Goal: Transaction & Acquisition: Purchase product/service

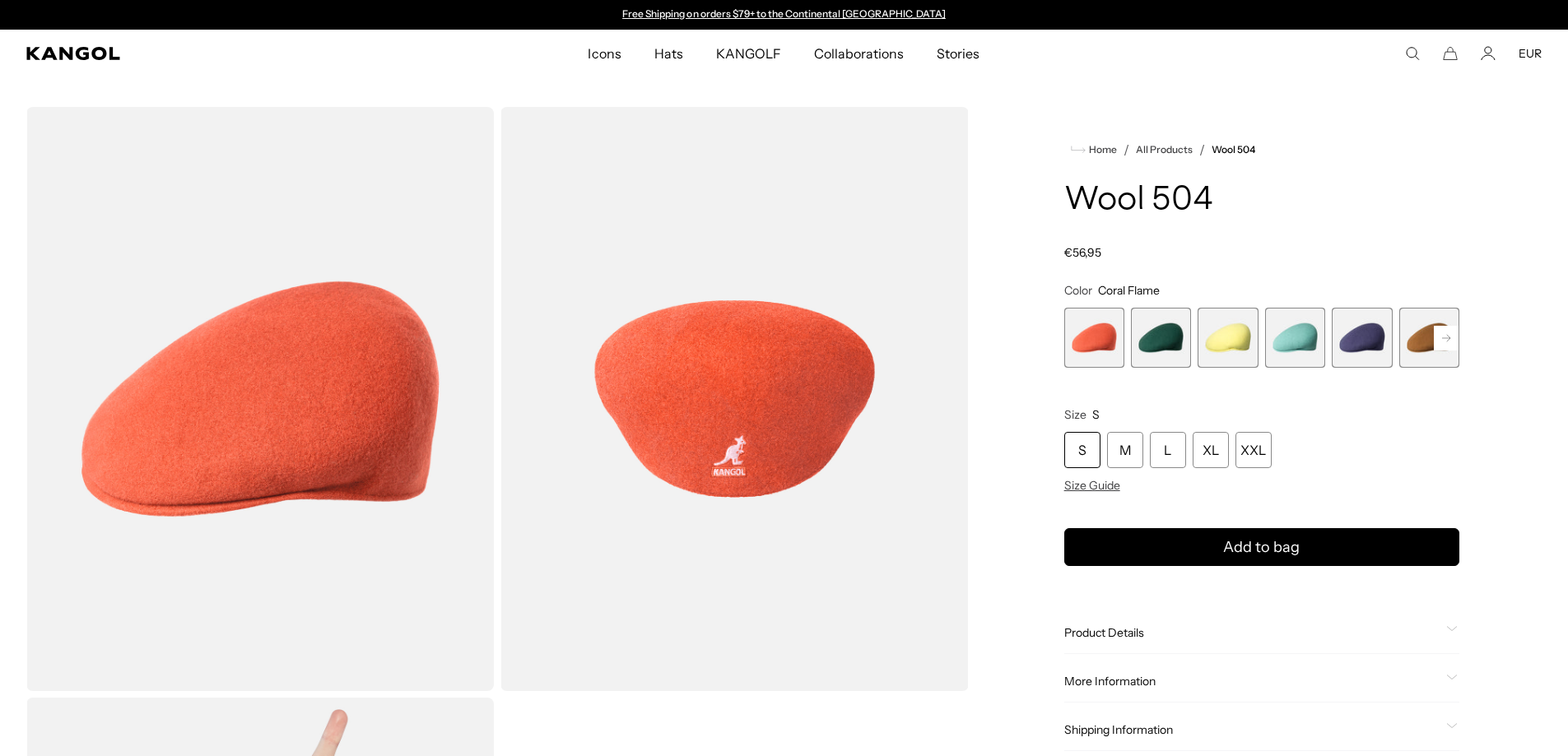
click at [90, 64] on comp-header "Icons Icons Buckets & Casuals Berets 504s & 507s" at bounding box center [784, 53] width 1568 height 47
click at [95, 49] on icon "Kangol" at bounding box center [74, 53] width 95 height 14
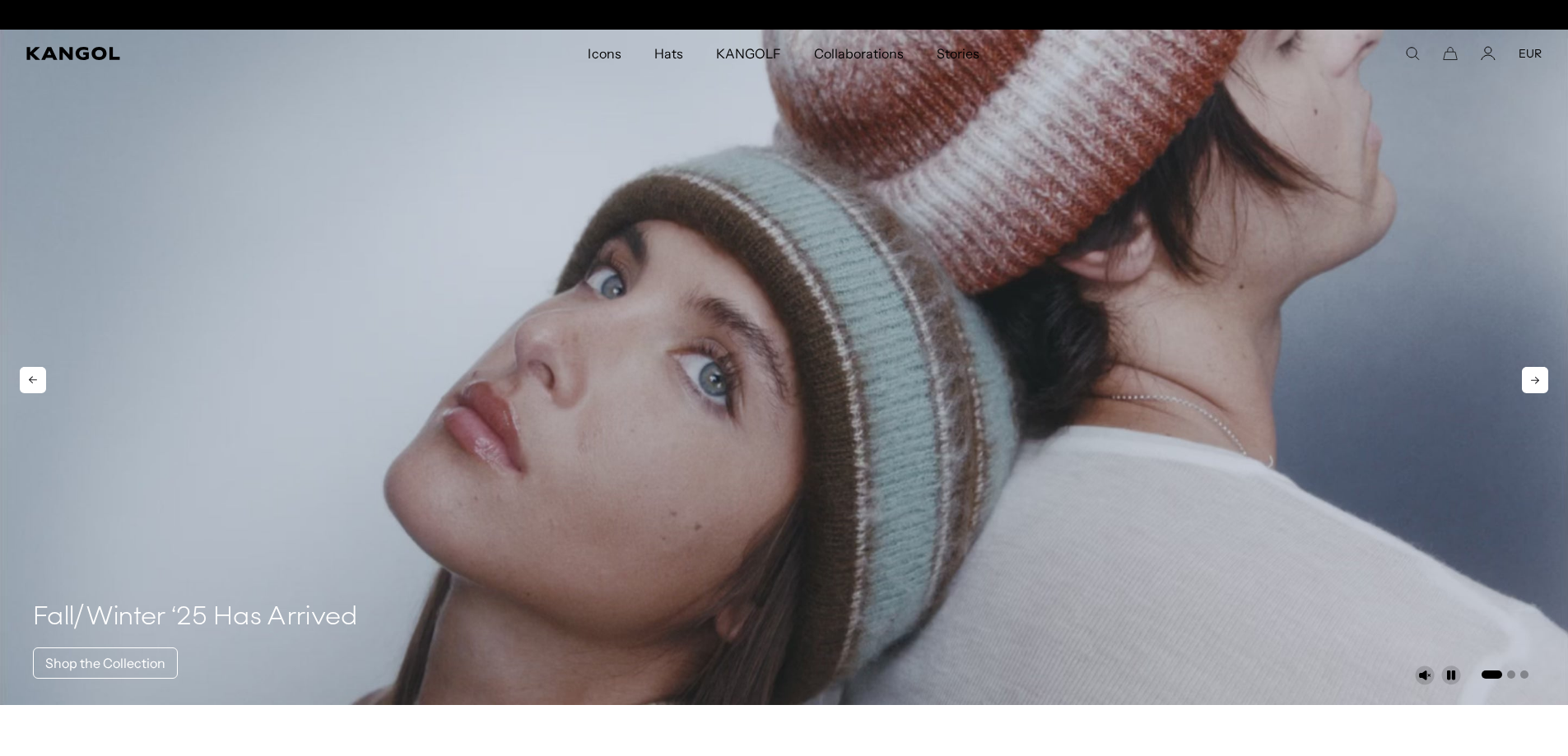
scroll to position [0, 339]
click at [1528, 373] on icon at bounding box center [1534, 380] width 26 height 26
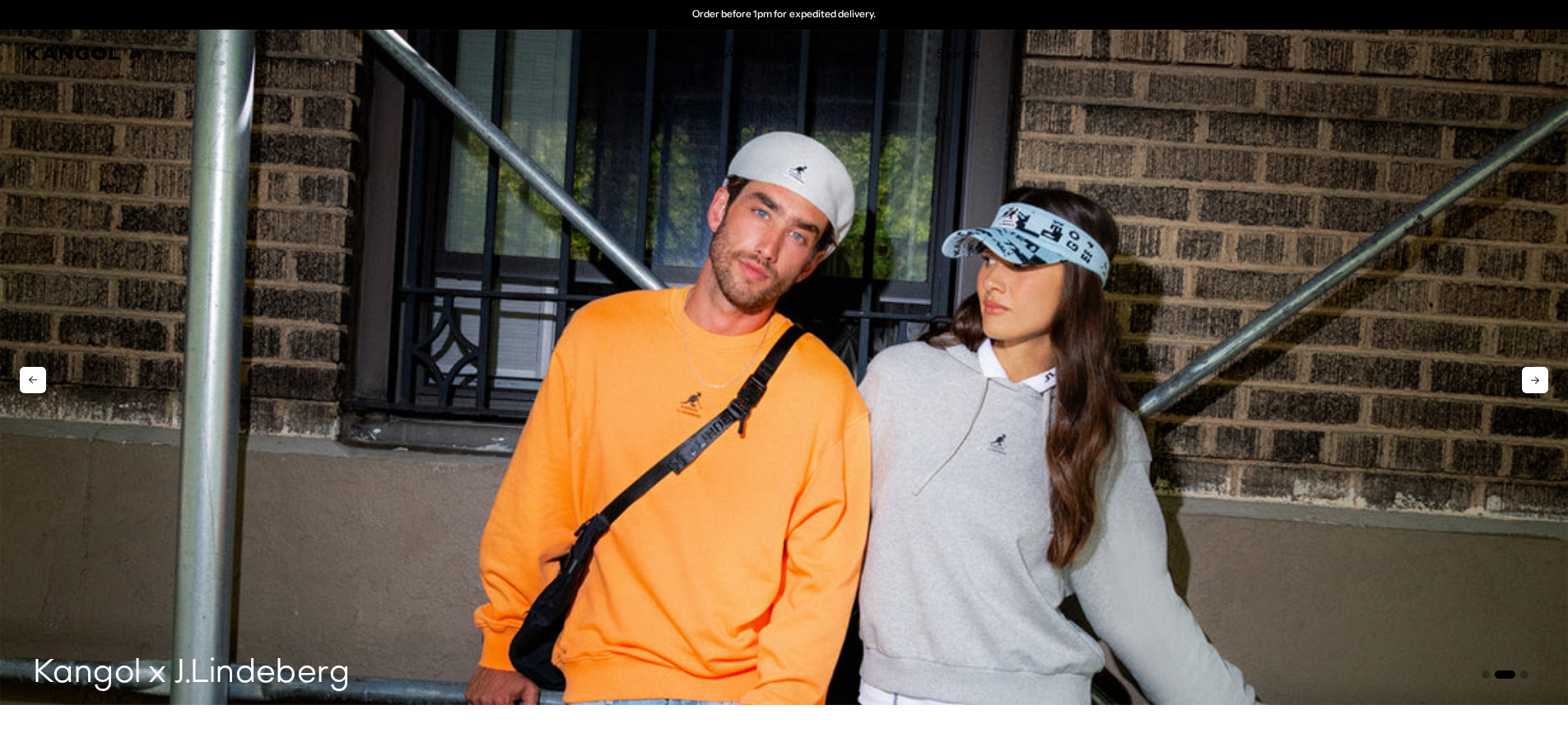
click at [1528, 373] on icon at bounding box center [1534, 380] width 26 height 26
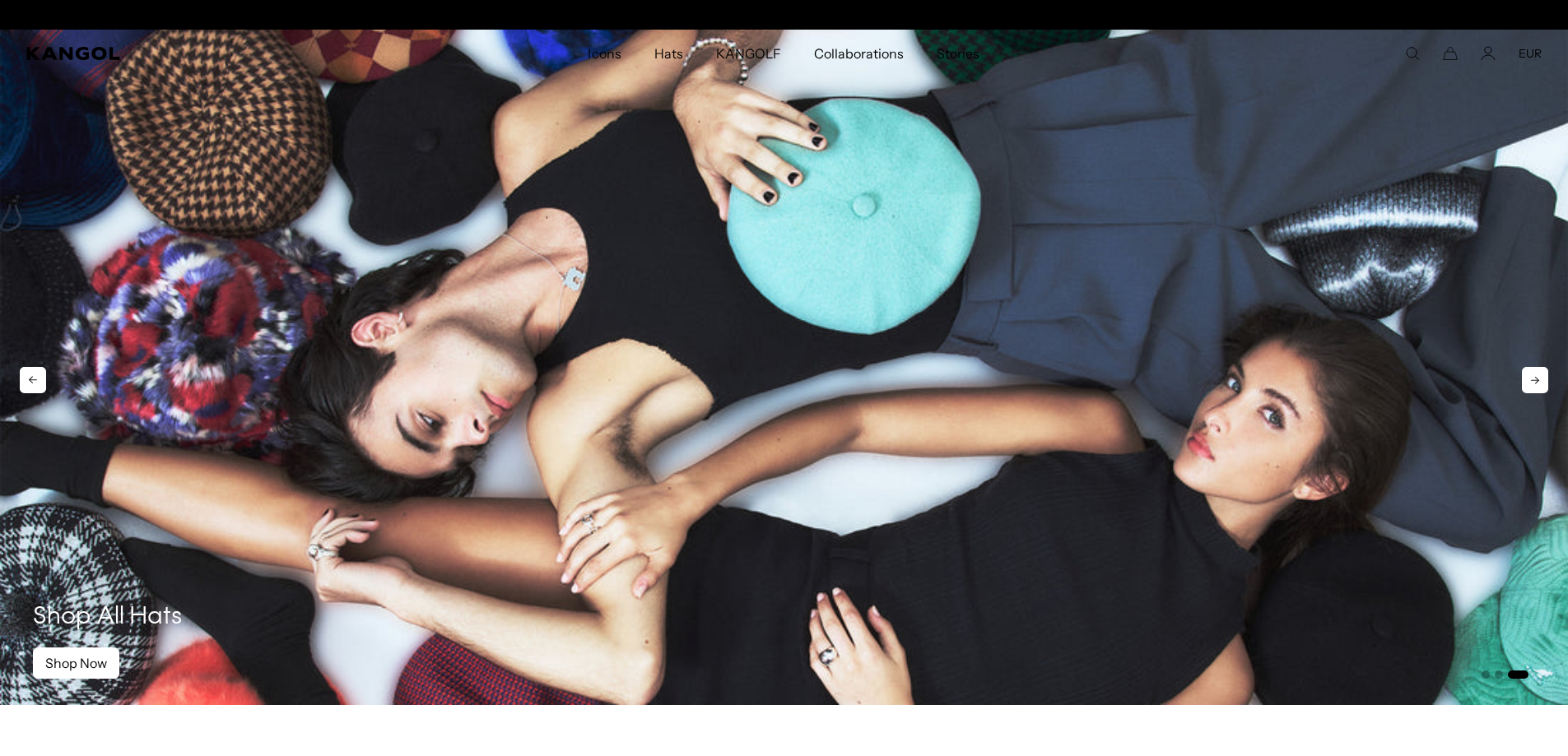
scroll to position [0, 0]
click at [1528, 373] on icon at bounding box center [1534, 380] width 26 height 26
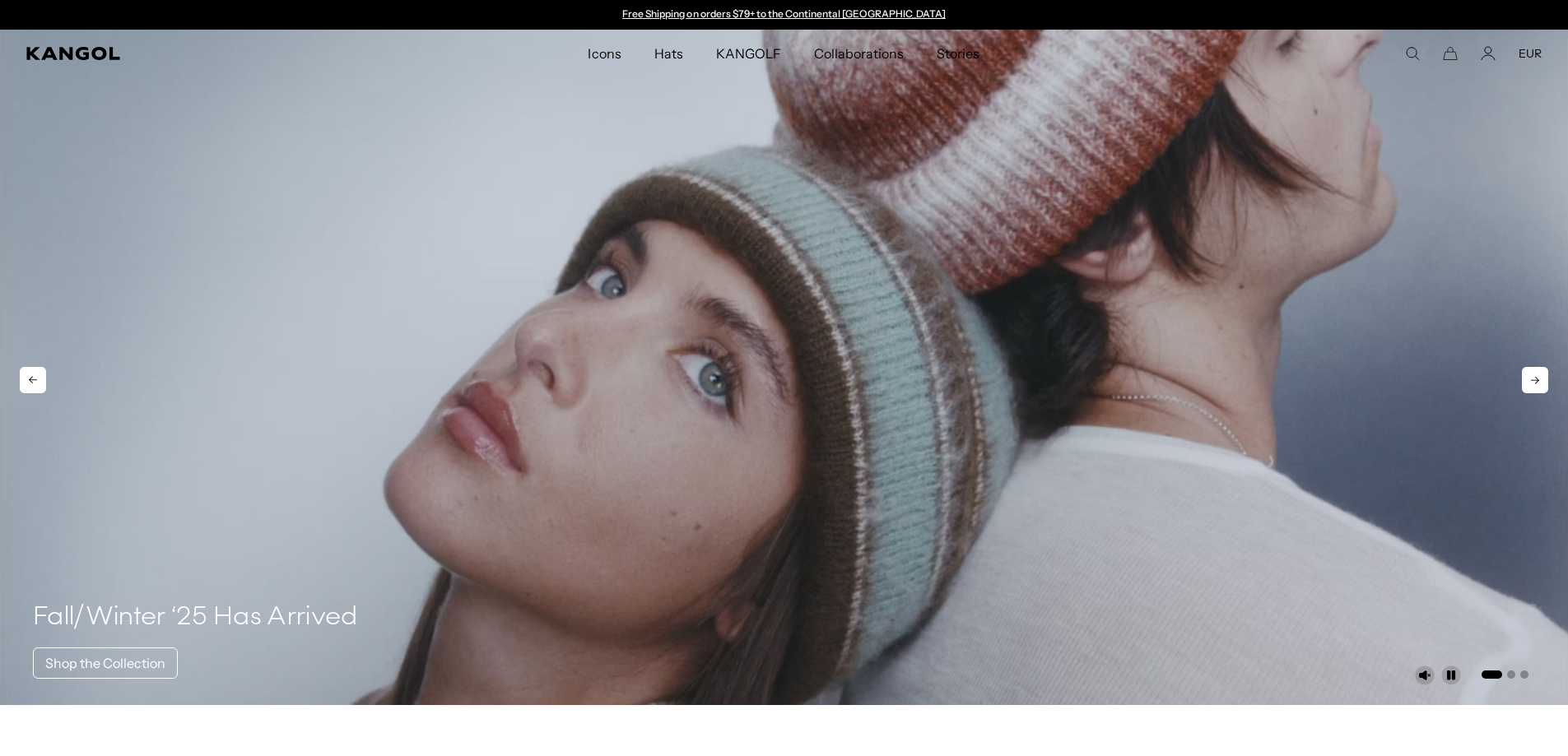
click at [23, 392] on icon at bounding box center [32, 380] width 26 height 26
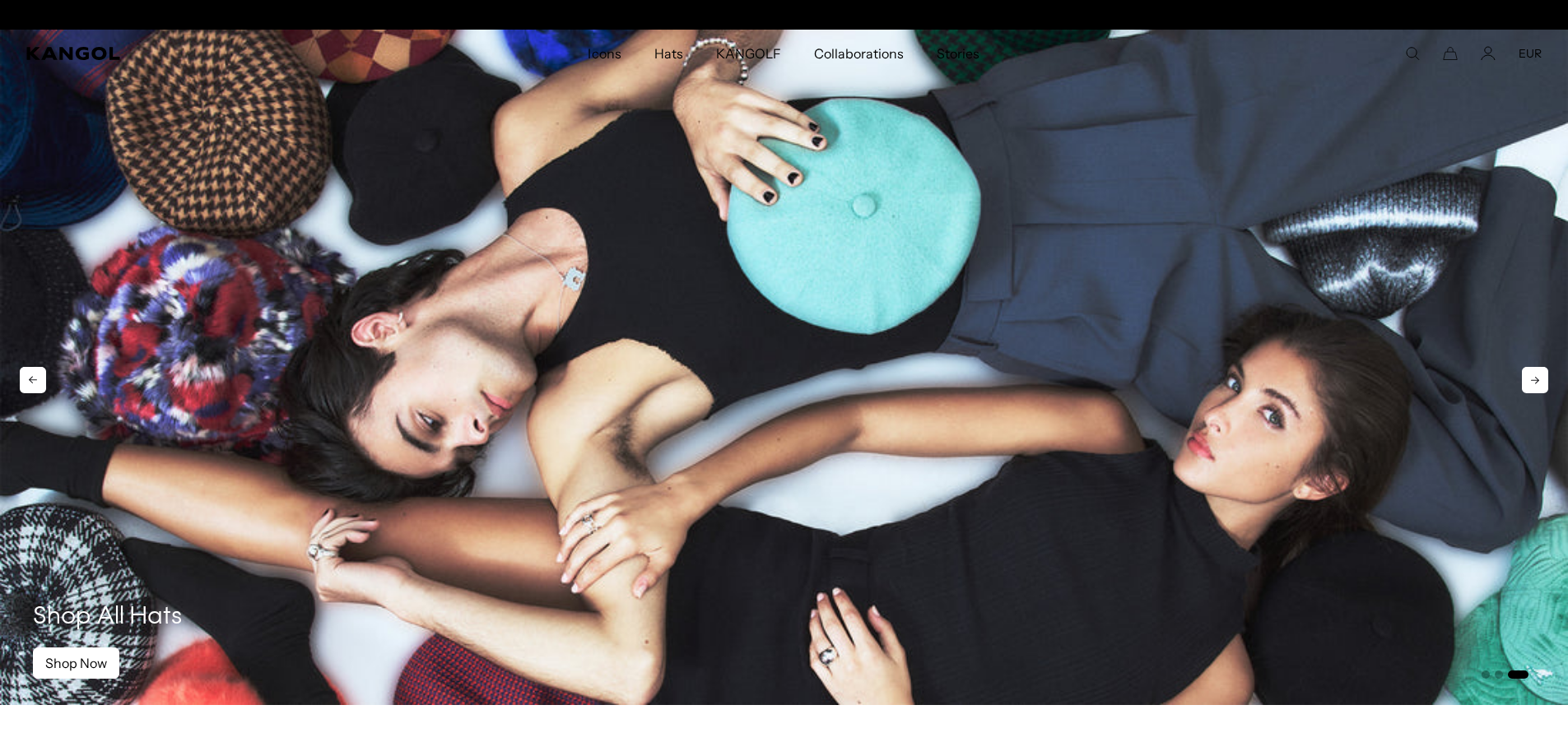
scroll to position [0, 339]
click at [1532, 380] on icon at bounding box center [1534, 380] width 26 height 26
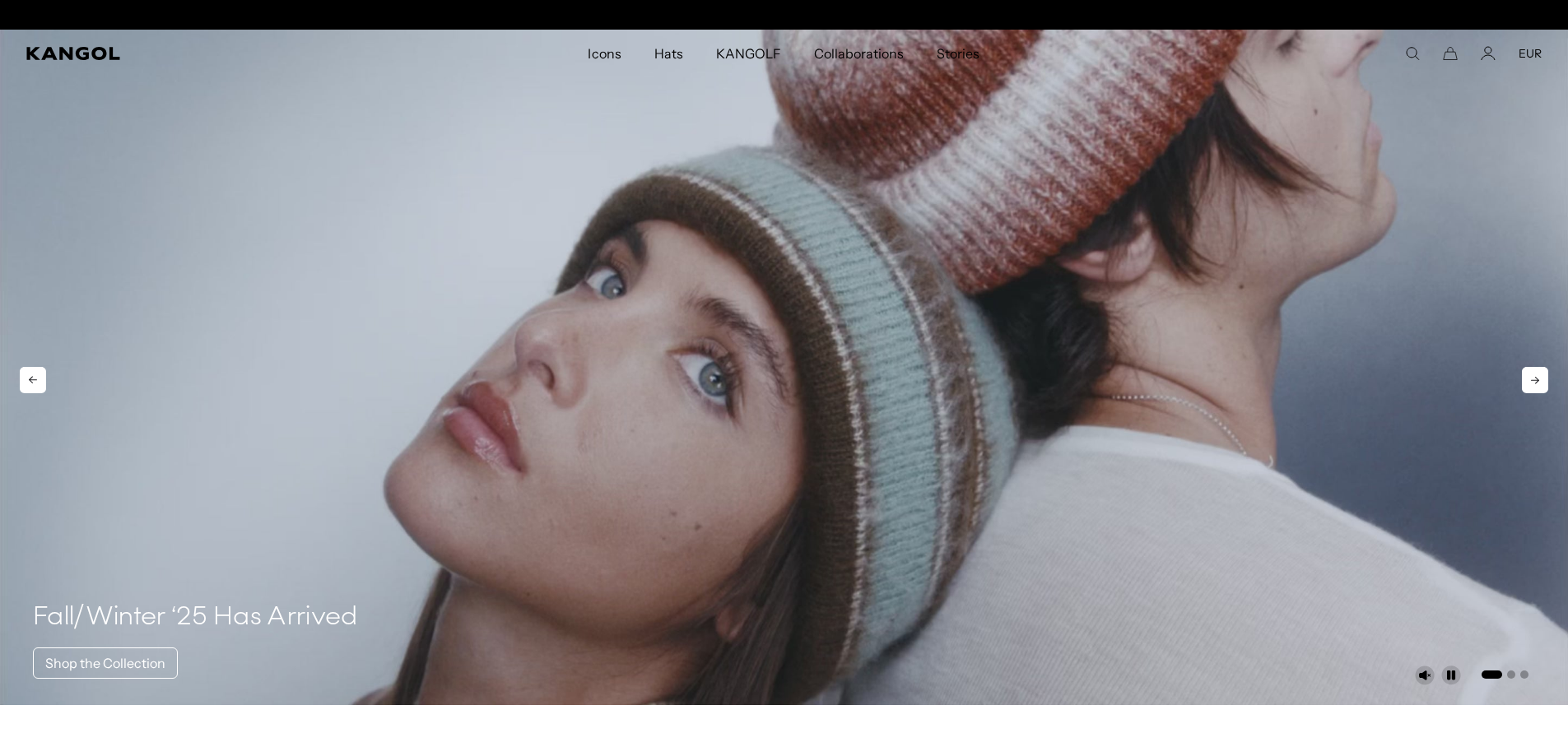
scroll to position [0, 0]
click at [1532, 380] on icon at bounding box center [1534, 380] width 26 height 26
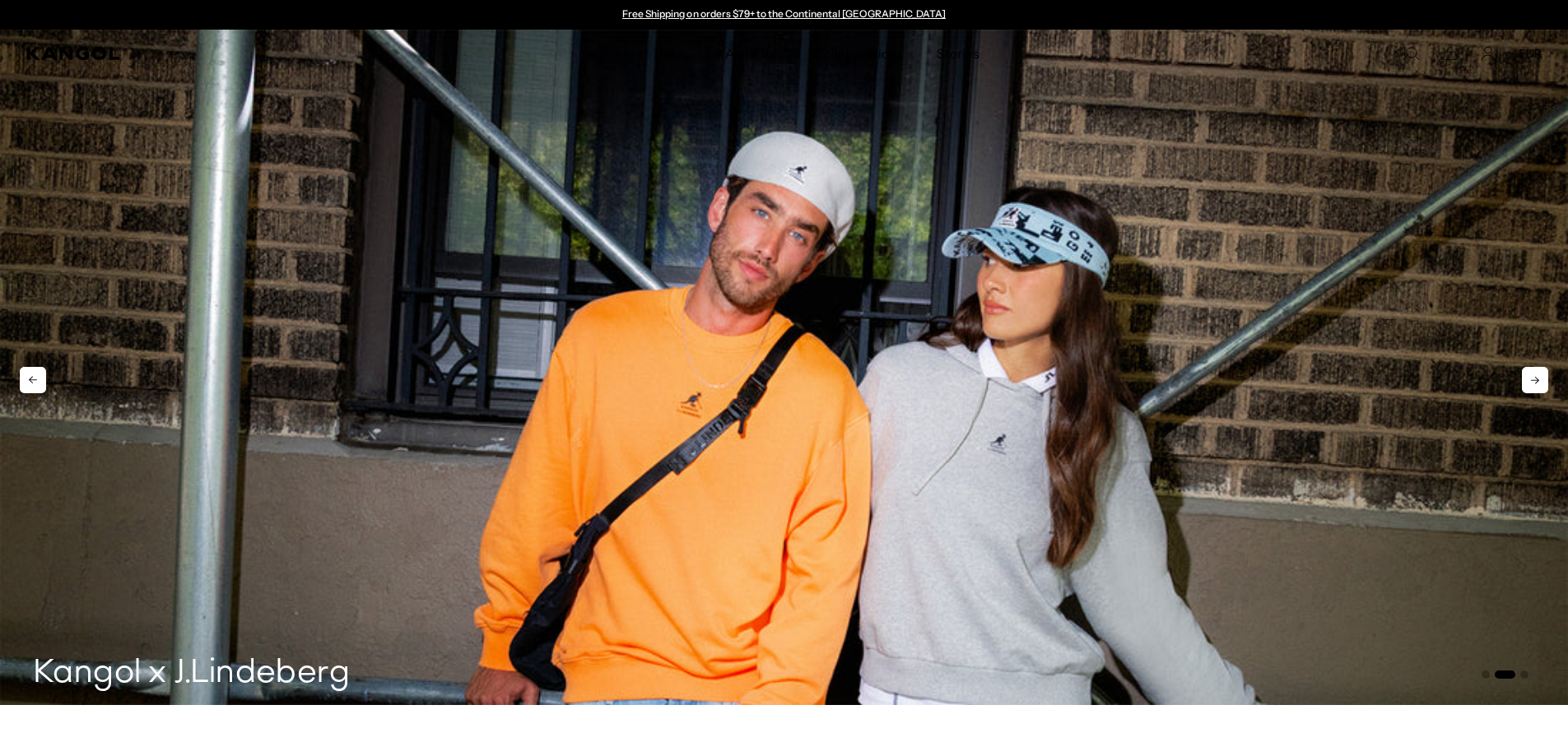
click at [1532, 381] on icon at bounding box center [1535, 380] width 8 height 8
